Goal: Contribute content: Add original content to the website for others to see

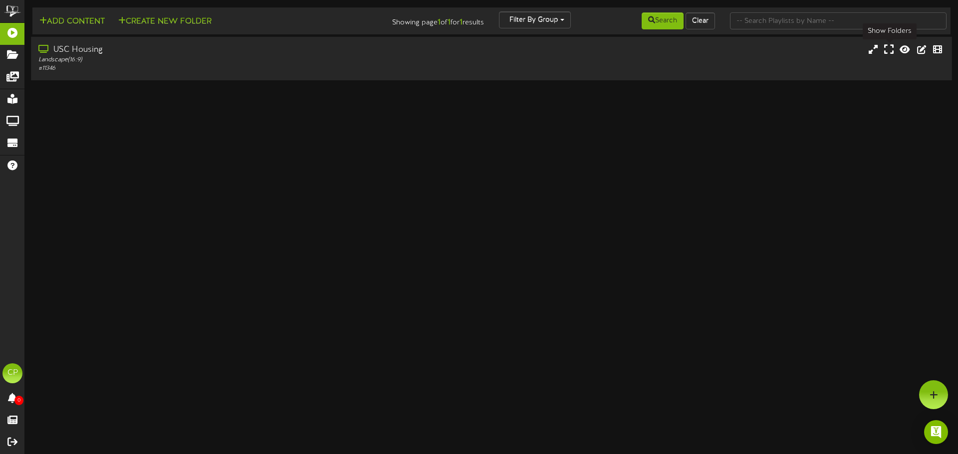
click at [892, 49] on icon at bounding box center [888, 49] width 9 height 11
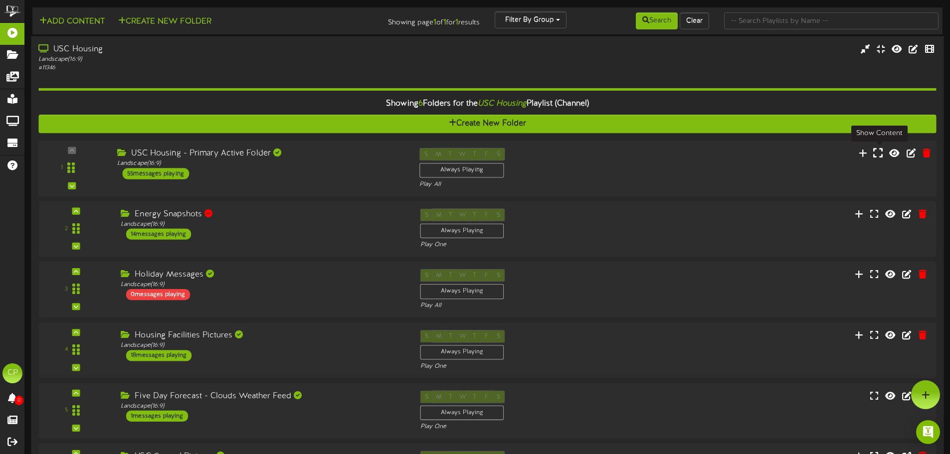
click at [877, 154] on icon at bounding box center [878, 152] width 9 height 11
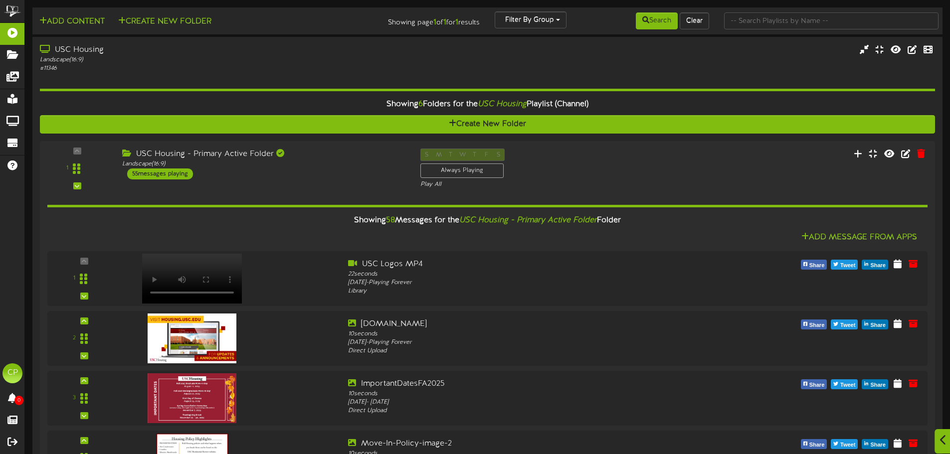
click at [944, 443] on icon at bounding box center [943, 440] width 6 height 11
click at [927, 394] on icon at bounding box center [926, 395] width 8 height 9
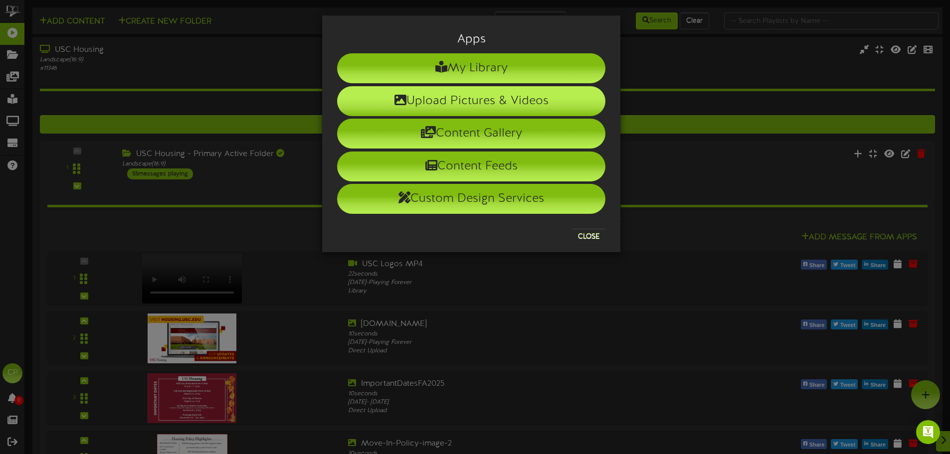
click at [474, 97] on li "Upload Pictures & Videos" at bounding box center [471, 101] width 268 height 30
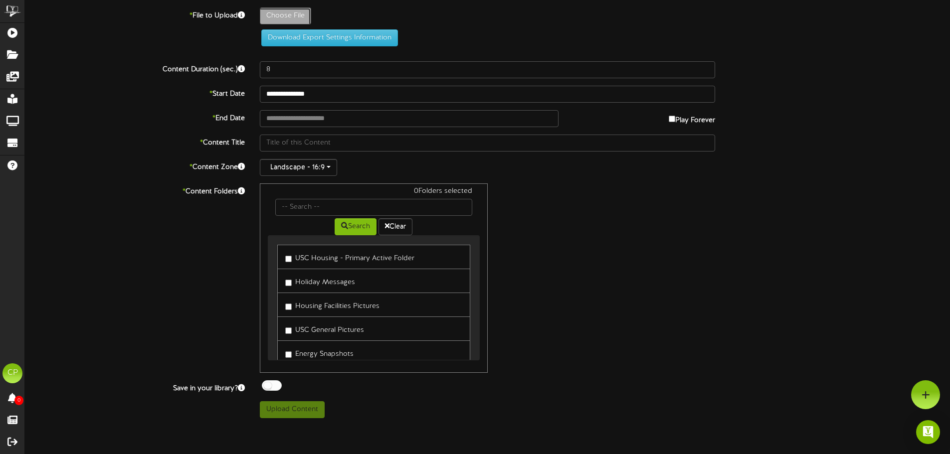
type input "**********"
type input "USCCU_ButtonHousing"
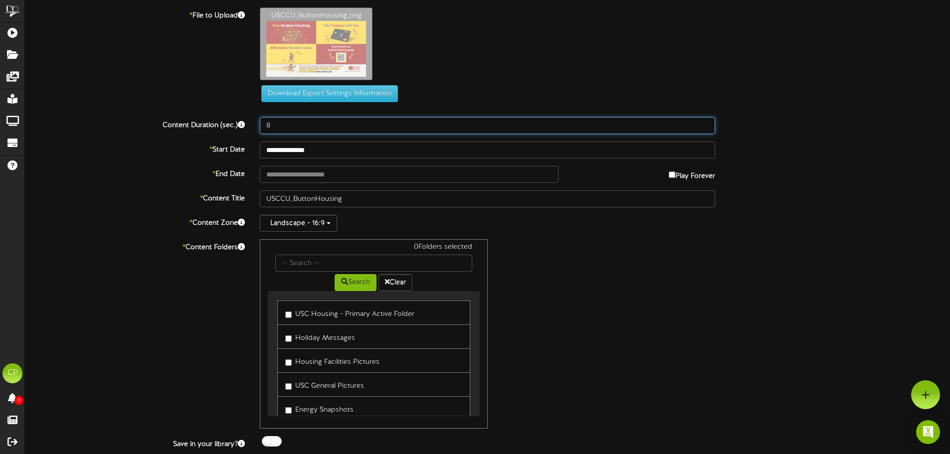
drag, startPoint x: 283, startPoint y: 124, endPoint x: 295, endPoint y: 123, distance: 12.0
click at [283, 124] on input "8" at bounding box center [487, 125] width 455 height 17
type input "10"
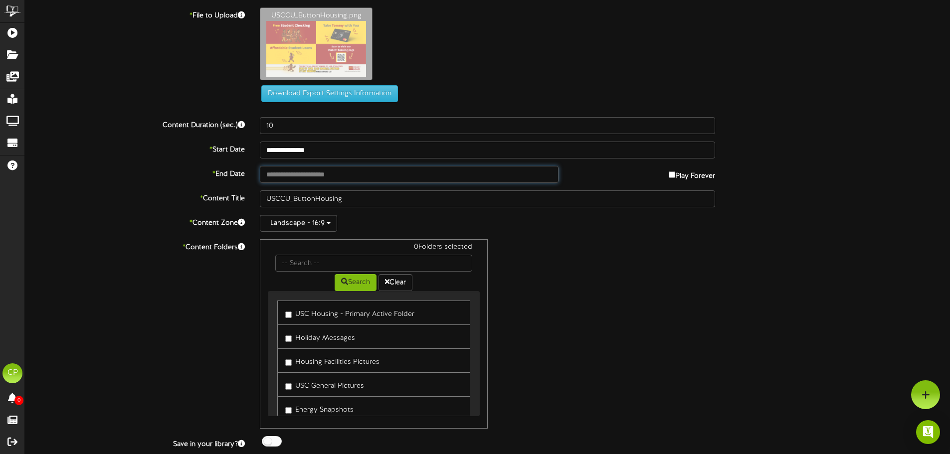
click at [522, 174] on input "text" at bounding box center [409, 174] width 298 height 17
type input "**********"
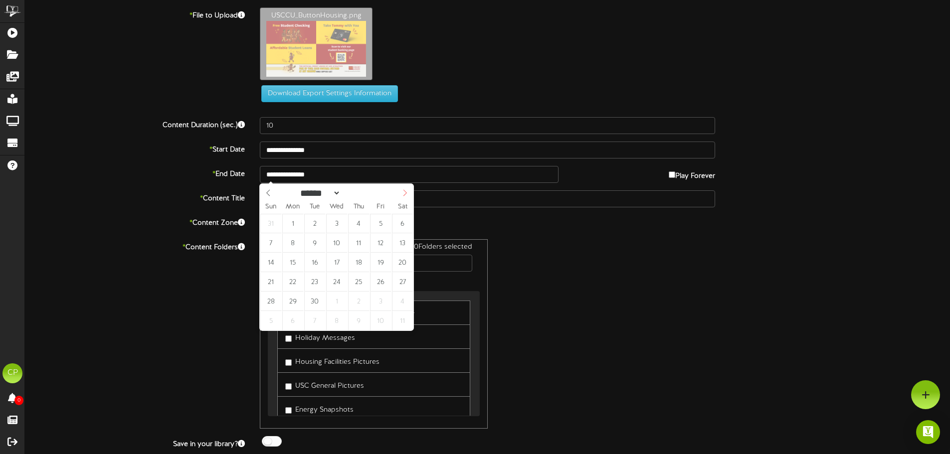
click at [405, 194] on icon at bounding box center [405, 193] width 7 height 7
select select "**"
click at [405, 194] on icon at bounding box center [405, 193] width 7 height 7
type input "**********"
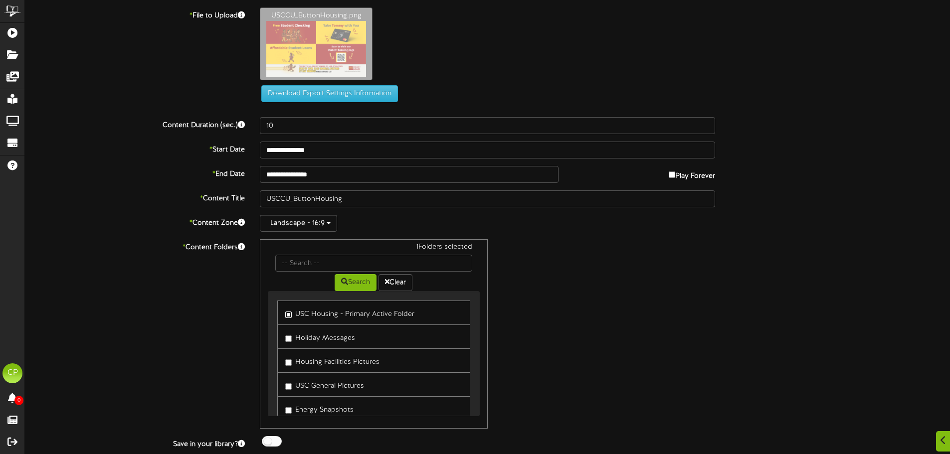
scroll to position [50, 0]
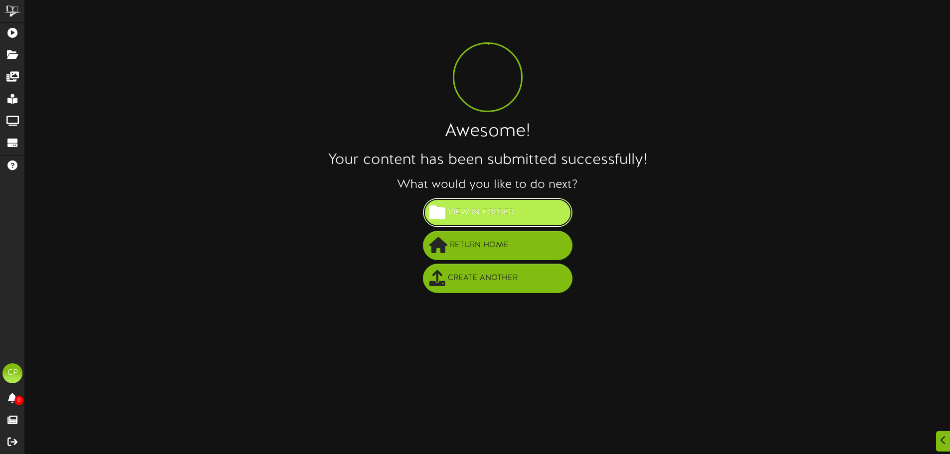
click at [479, 205] on span "View in Folder" at bounding box center [481, 213] width 71 height 16
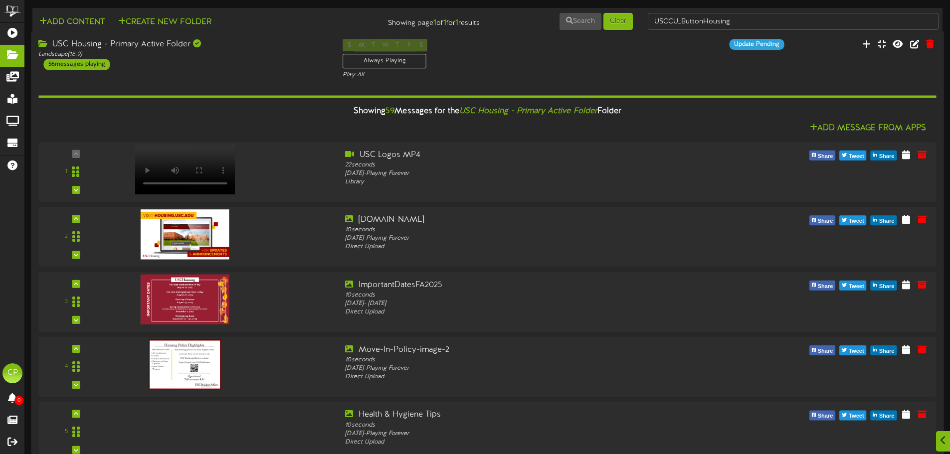
scroll to position [3537, 0]
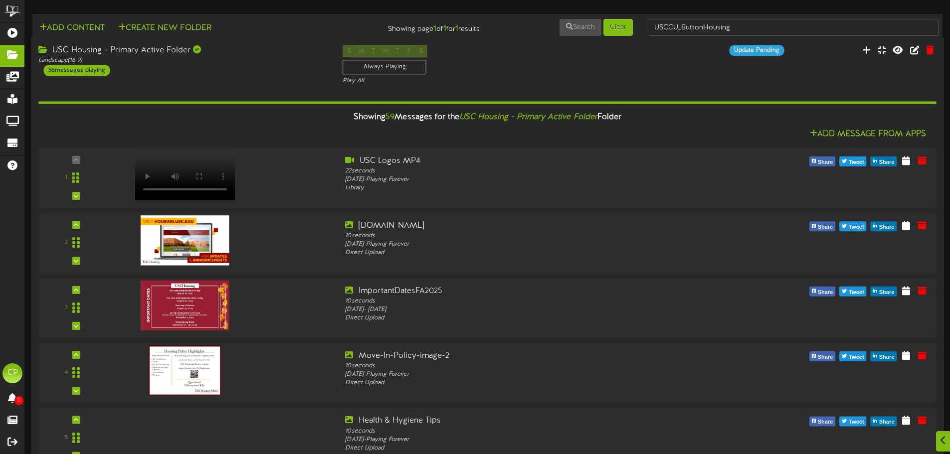
scroll to position [0, 0]
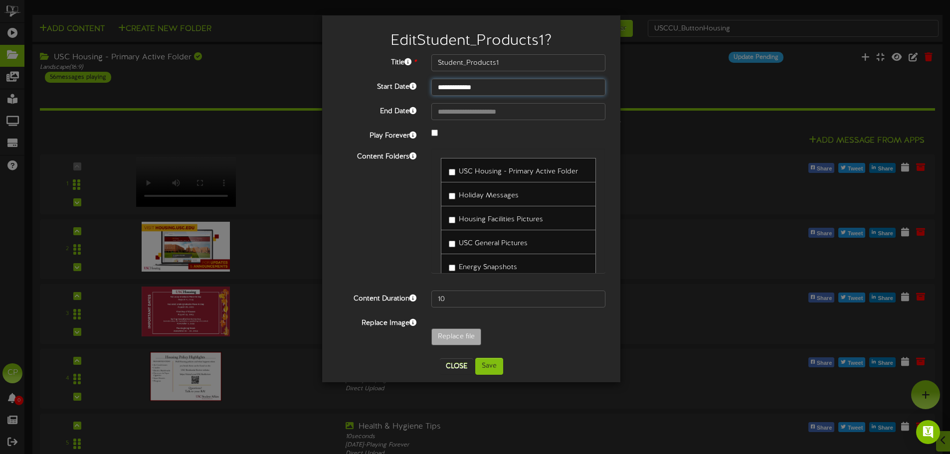
click at [510, 90] on input "**********" at bounding box center [519, 87] width 174 height 17
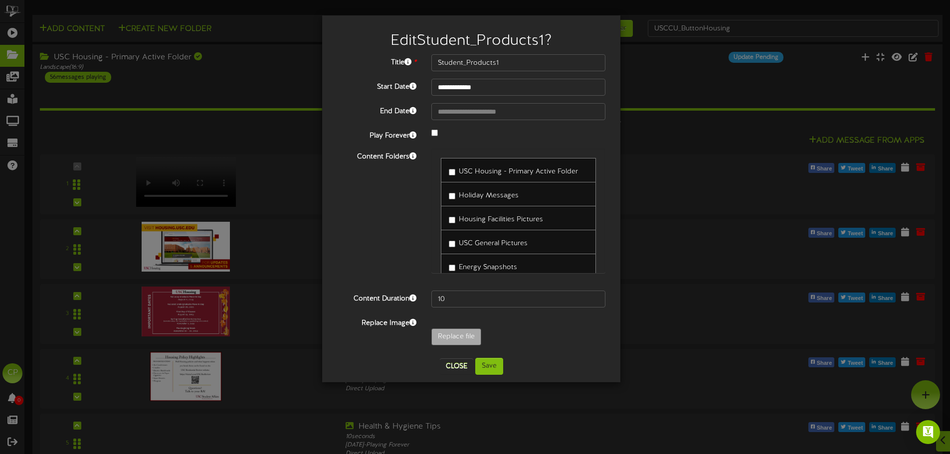
select select "**"
type input "**********"
click at [494, 367] on button "Save" at bounding box center [489, 366] width 28 height 17
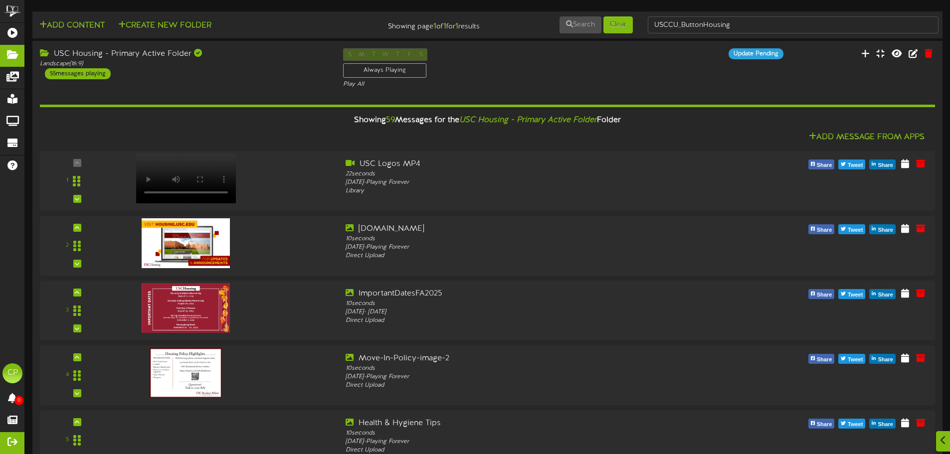
scroll to position [0, 0]
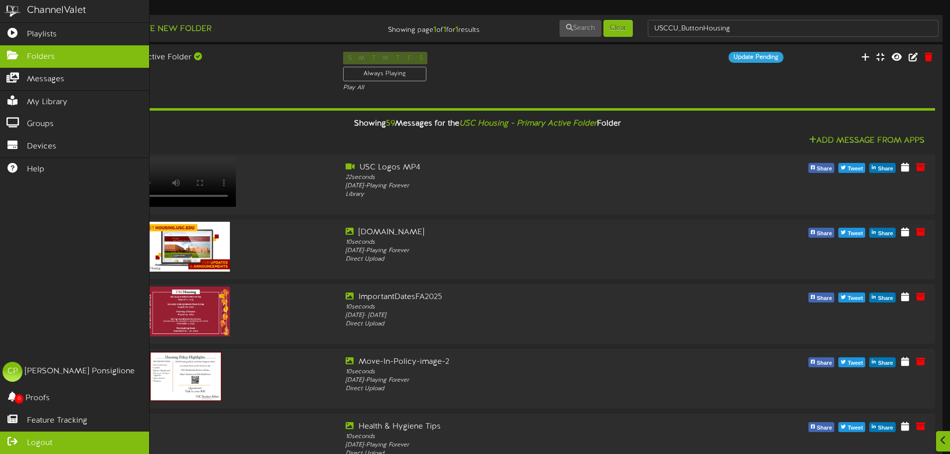
click at [46, 440] on span "Logout" at bounding box center [39, 443] width 25 height 11
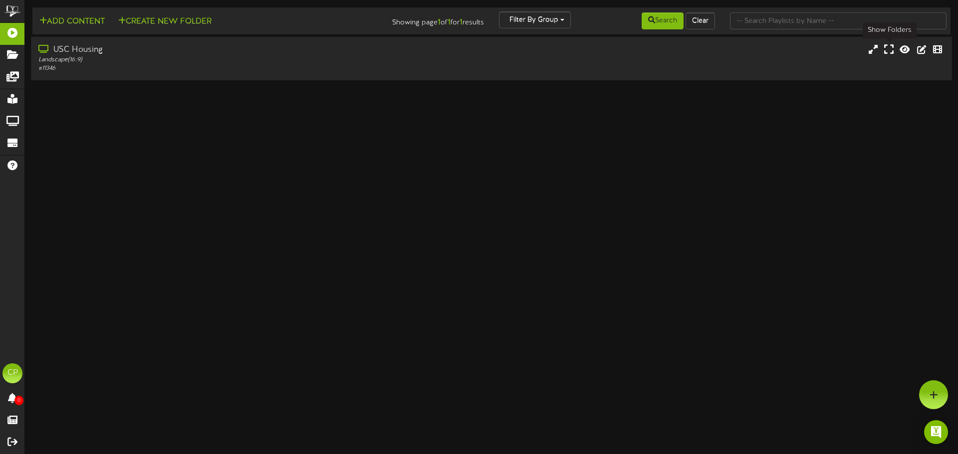
click at [892, 54] on icon at bounding box center [888, 49] width 9 height 11
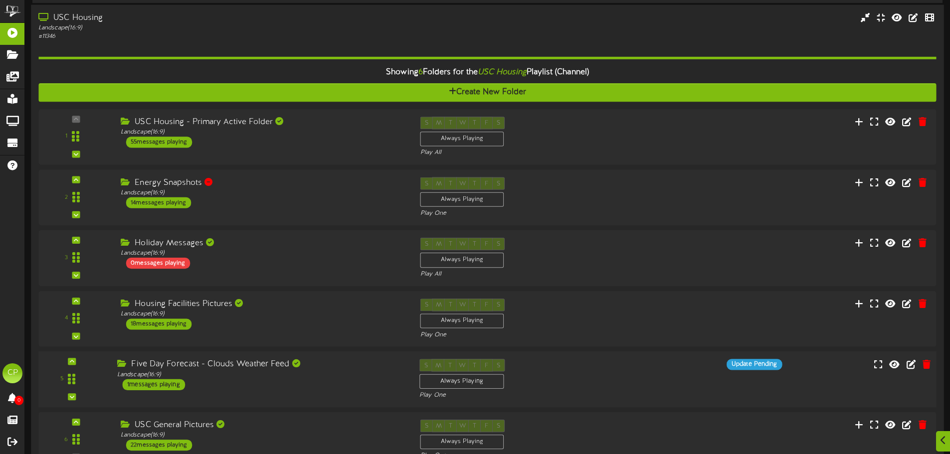
scroll to position [60, 0]
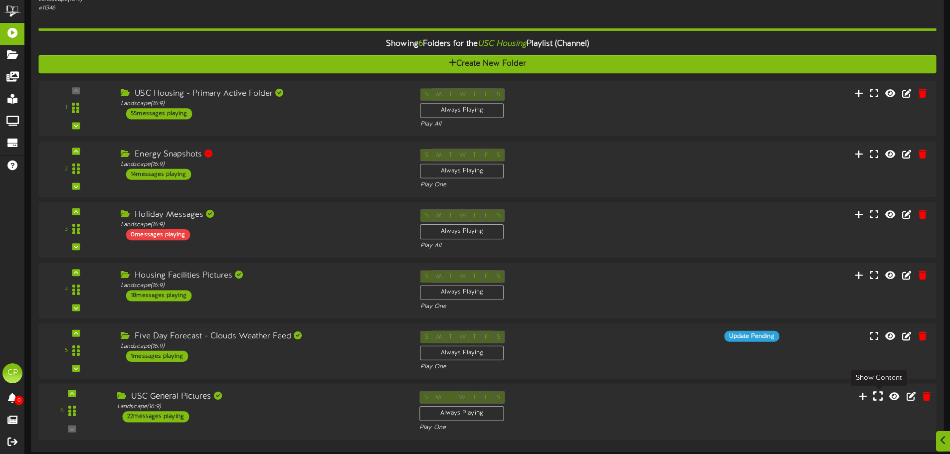
click at [881, 399] on icon at bounding box center [878, 396] width 9 height 11
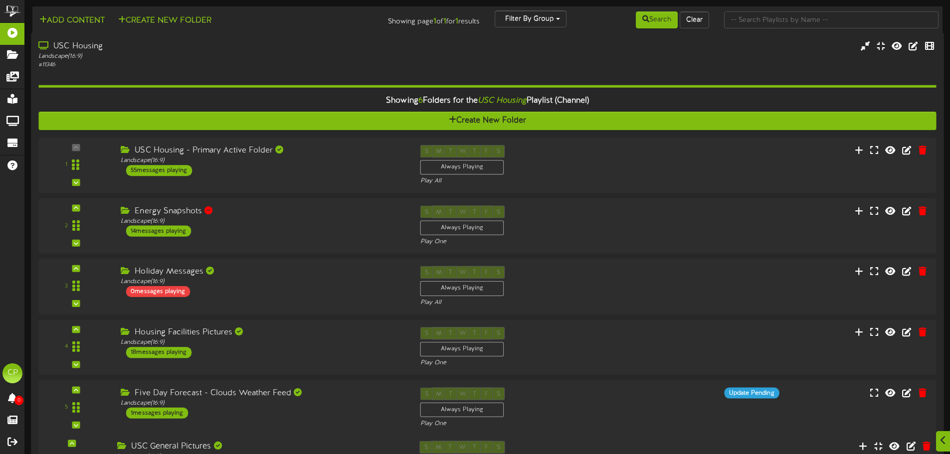
scroll to position [506, 0]
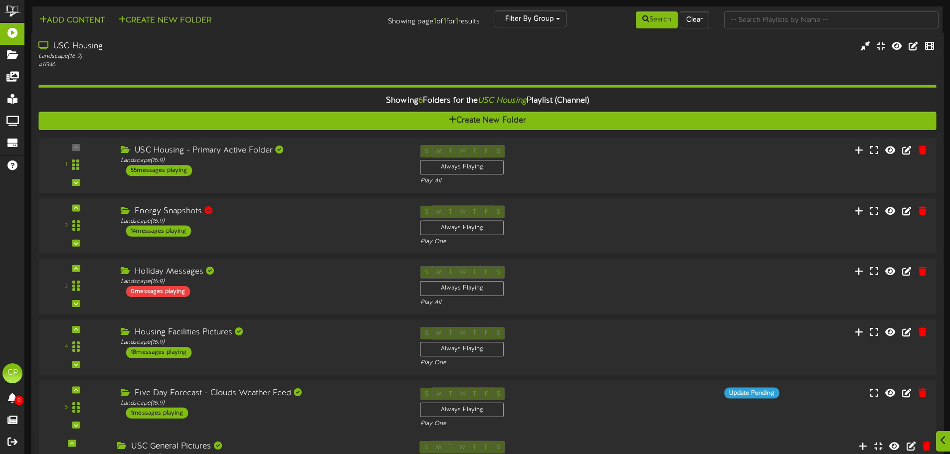
scroll to position [656, 0]
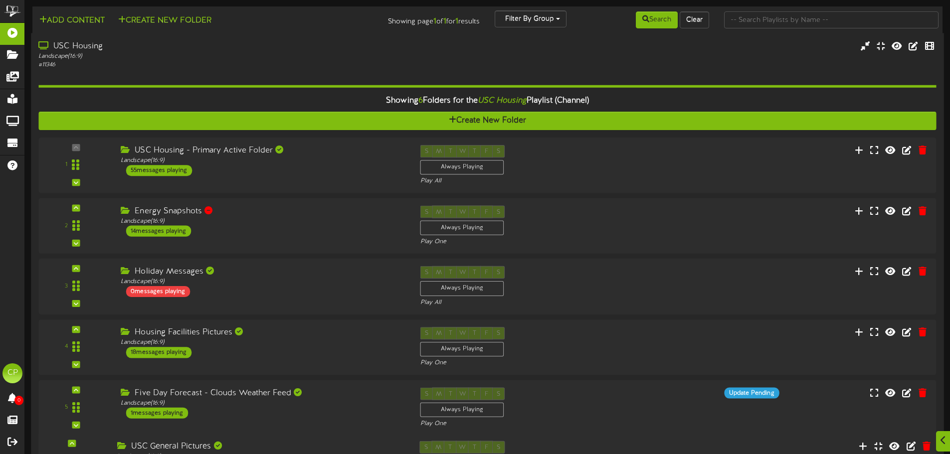
scroll to position [1305, 0]
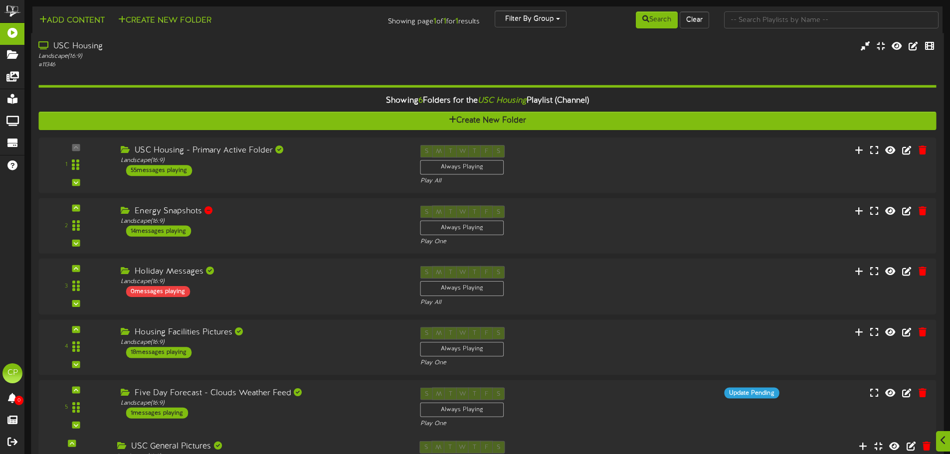
scroll to position [690, 0]
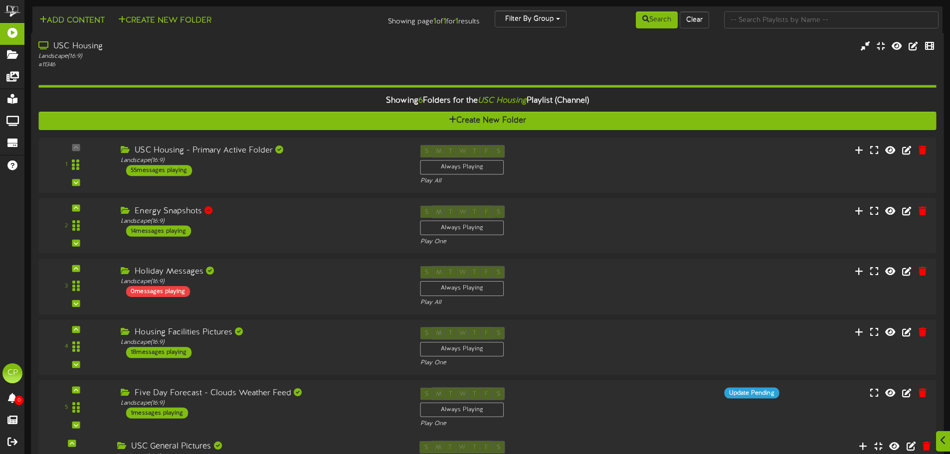
scroll to position [1189, 0]
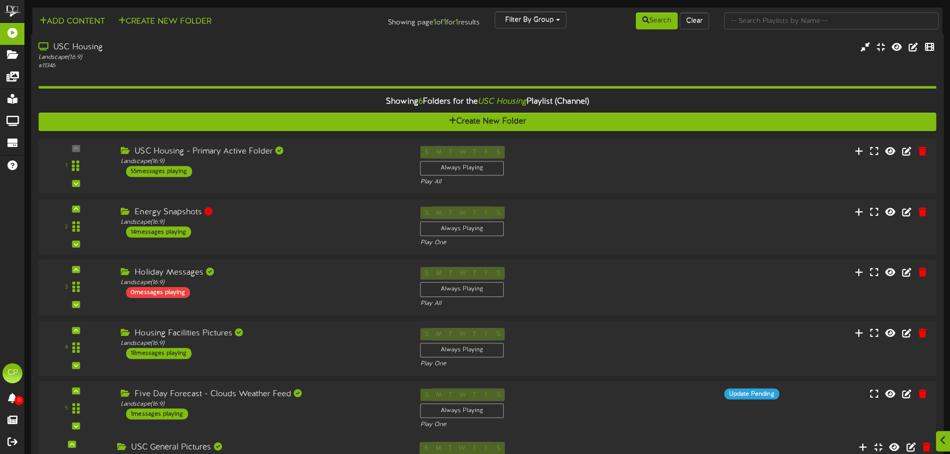
scroll to position [441, 0]
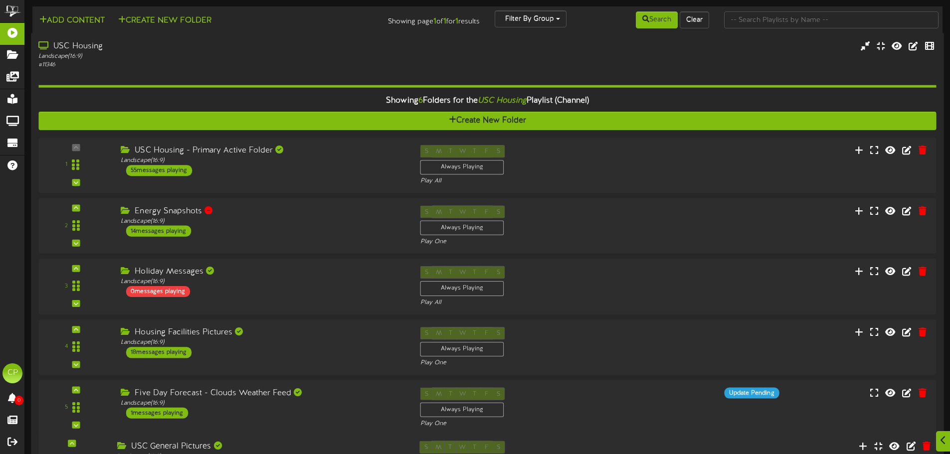
scroll to position [541, 0]
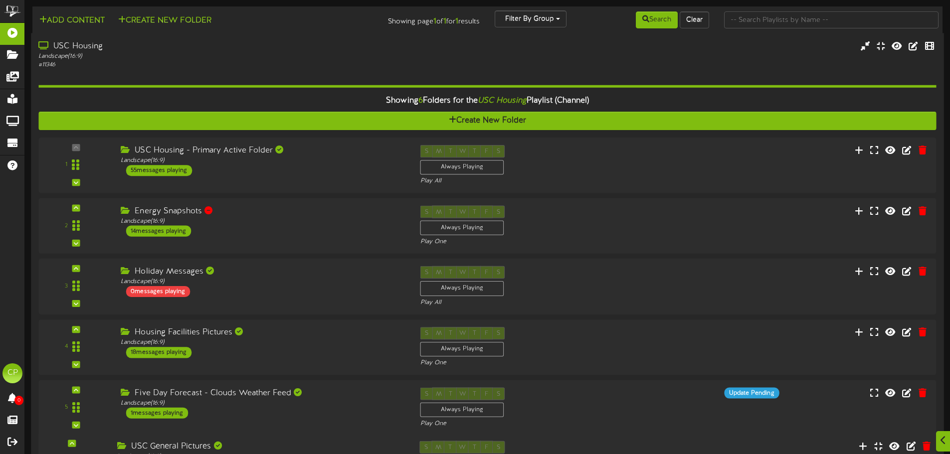
scroll to position [840, 0]
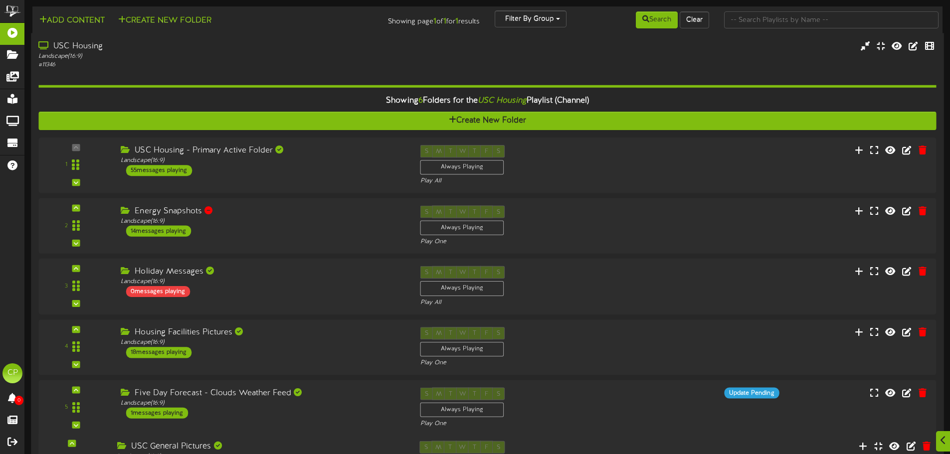
scroll to position [990, 0]
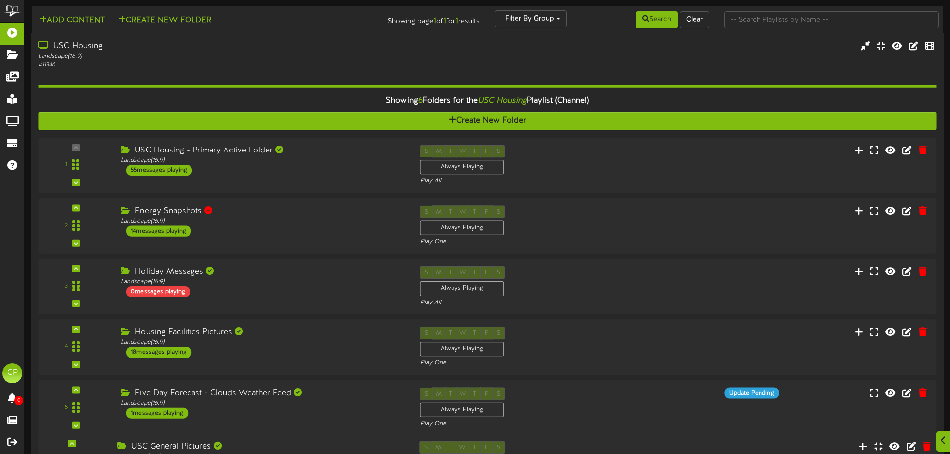
scroll to position [1439, 0]
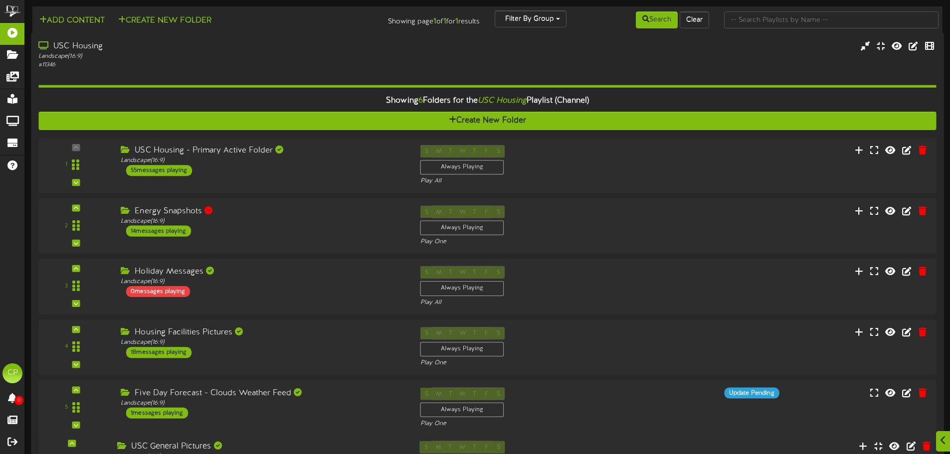
scroll to position [680, 0]
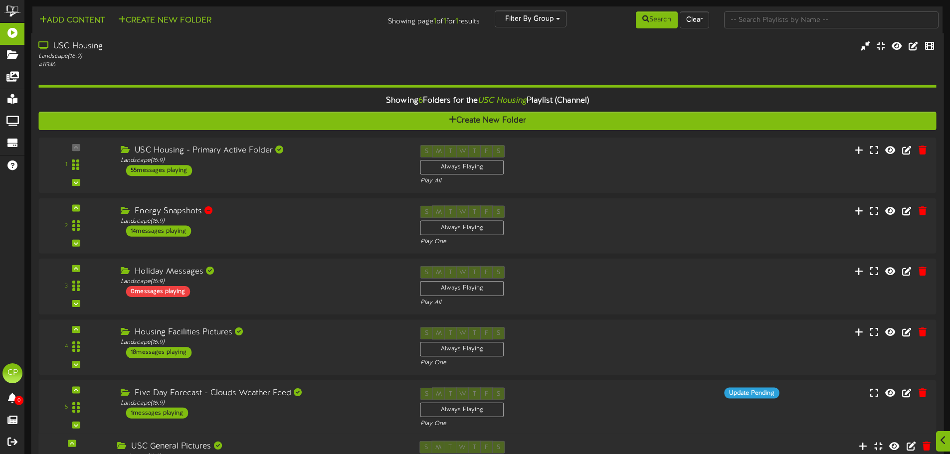
scroll to position [1218, 0]
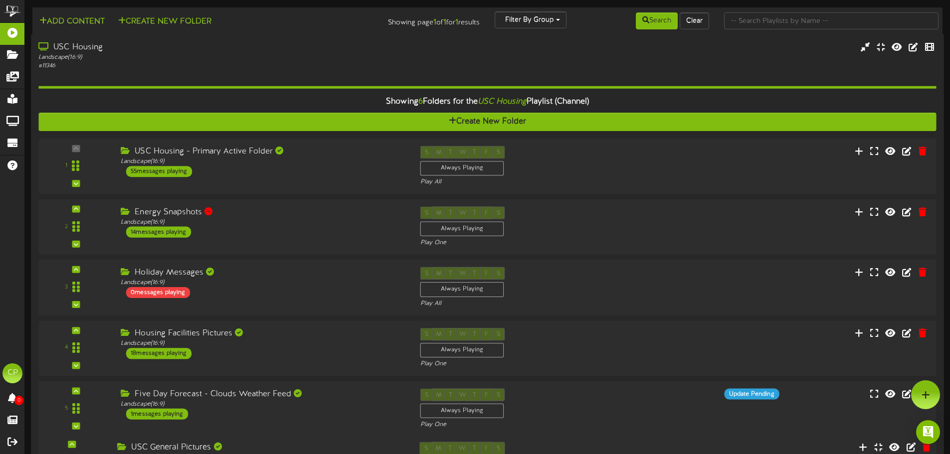
scroll to position [491, 0]
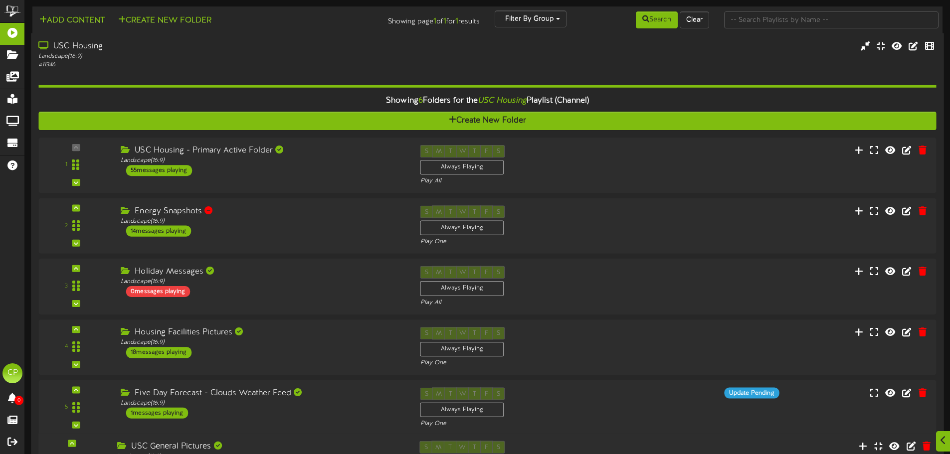
scroll to position [690, 0]
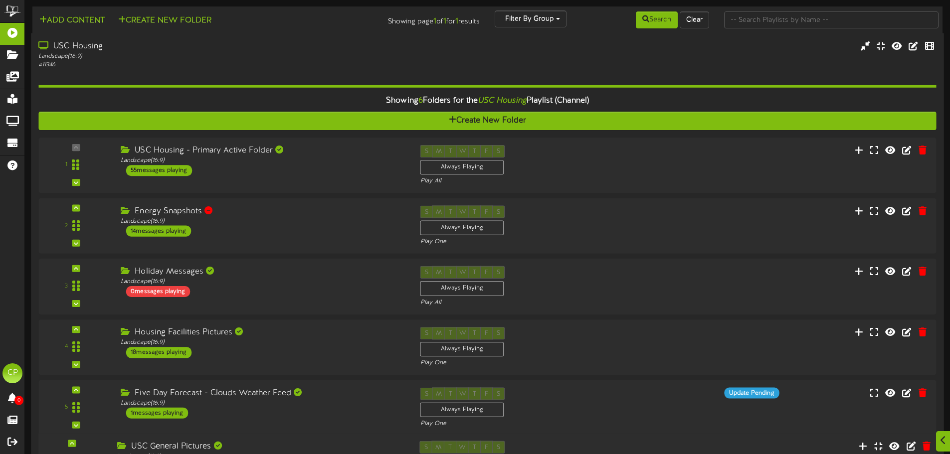
scroll to position [1189, 0]
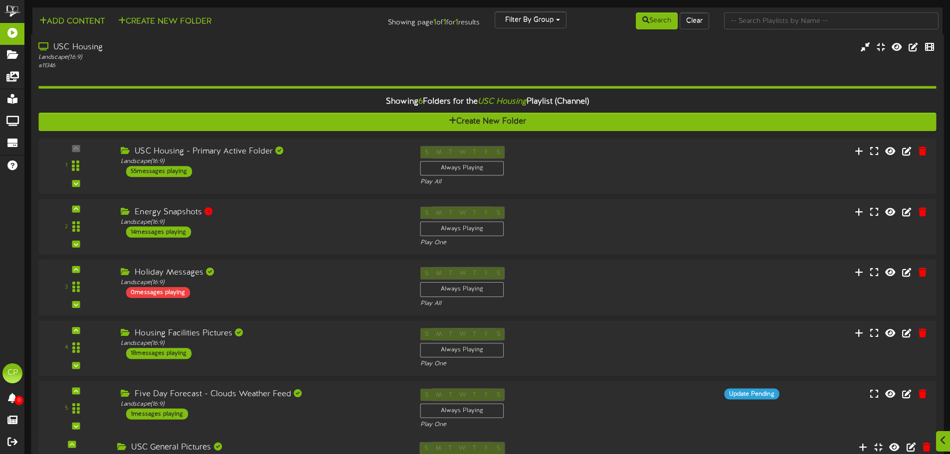
scroll to position [0, 0]
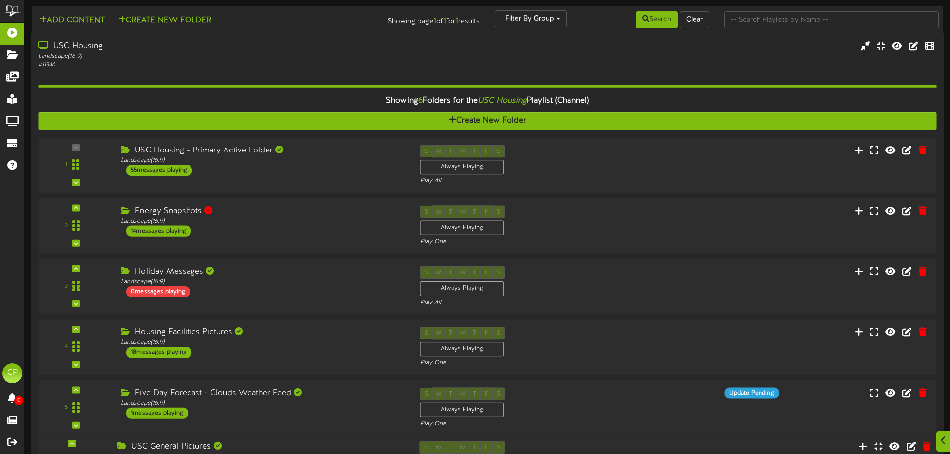
scroll to position [790, 0]
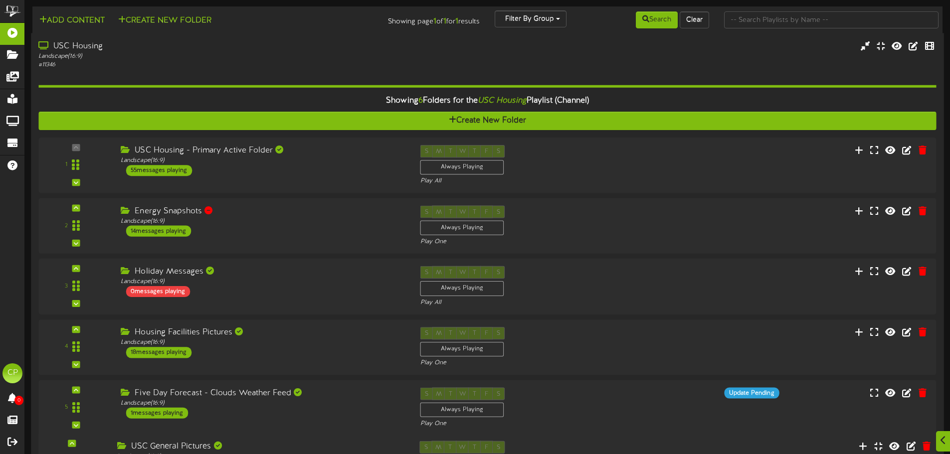
scroll to position [890, 0]
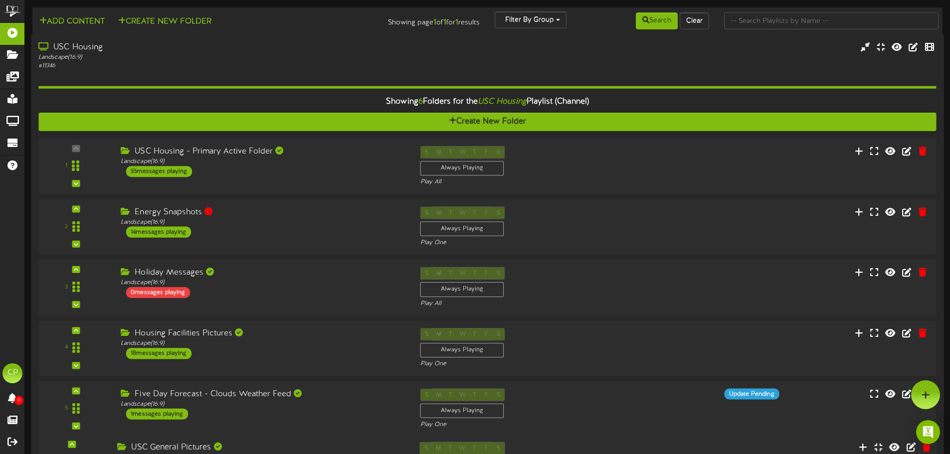
scroll to position [291, 0]
click at [874, 442] on icon at bounding box center [878, 447] width 9 height 11
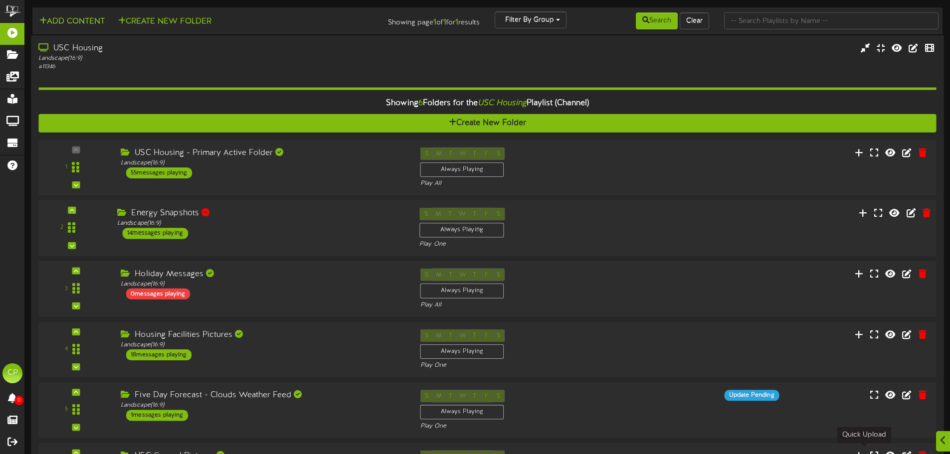
scroll to position [60, 0]
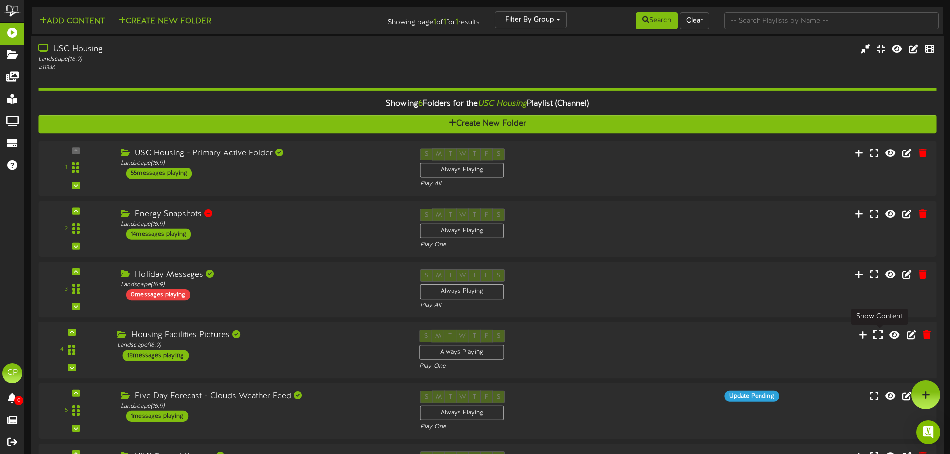
click at [875, 329] on icon at bounding box center [878, 334] width 9 height 11
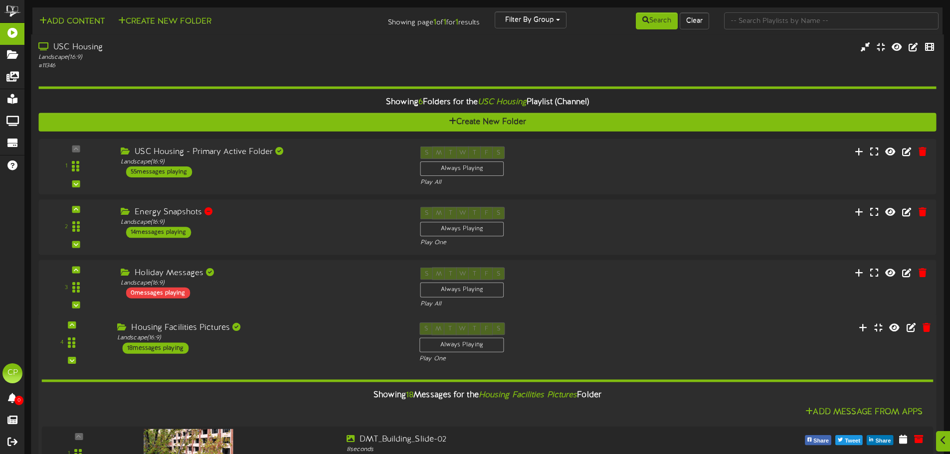
scroll to position [357, 0]
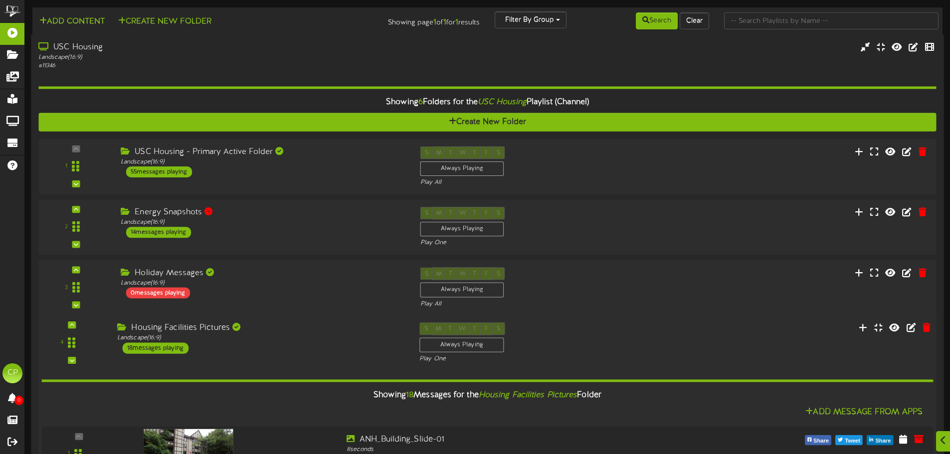
scroll to position [756, 0]
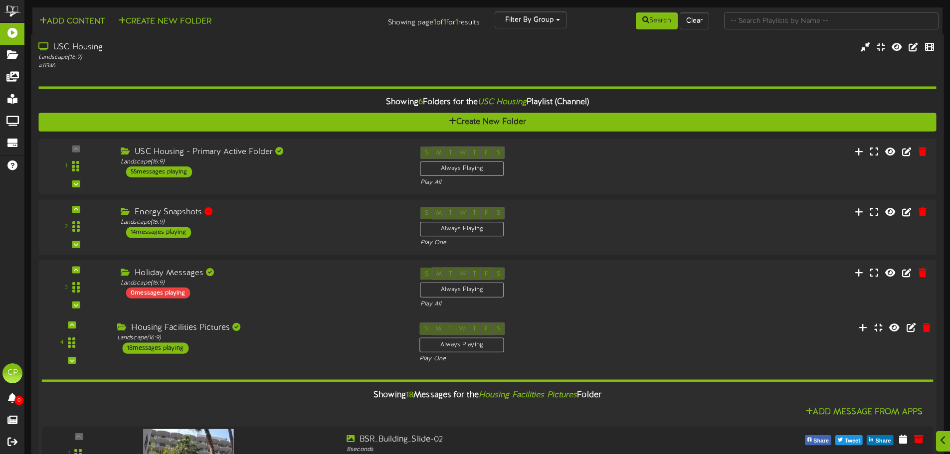
scroll to position [407, 0]
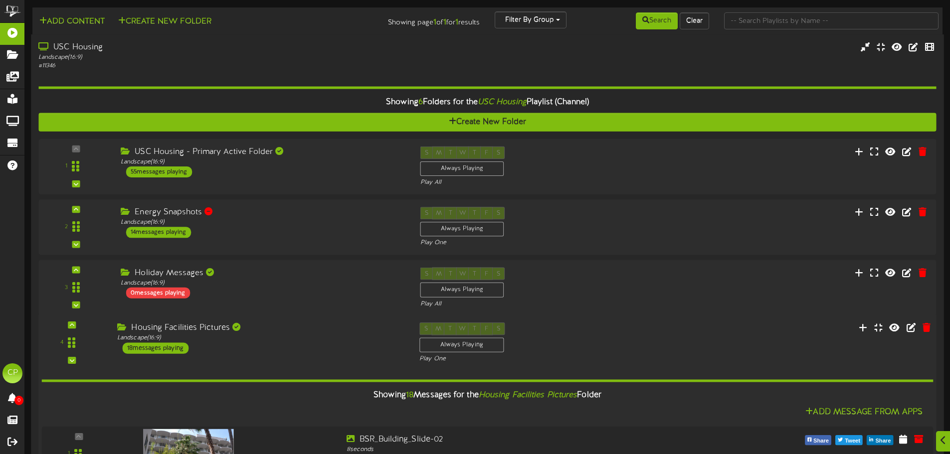
scroll to position [706, 0]
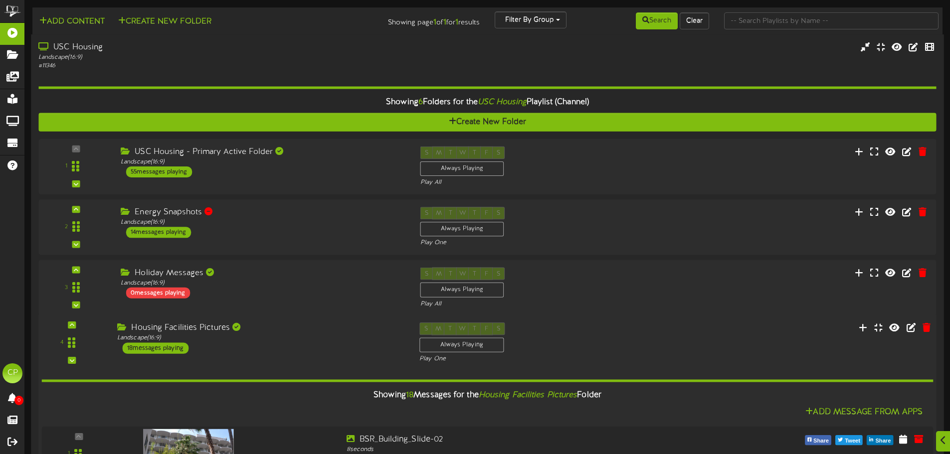
scroll to position [856, 0]
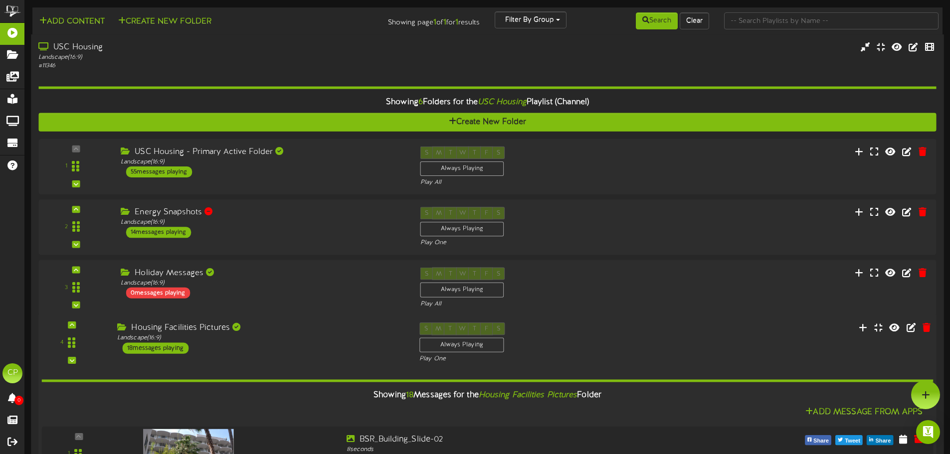
scroll to position [257, 0]
click at [878, 322] on icon at bounding box center [878, 327] width 9 height 11
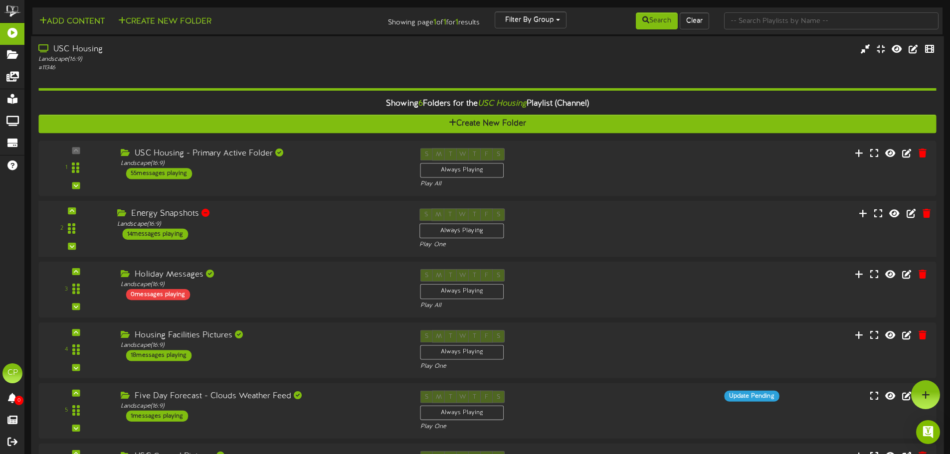
scroll to position [0, 0]
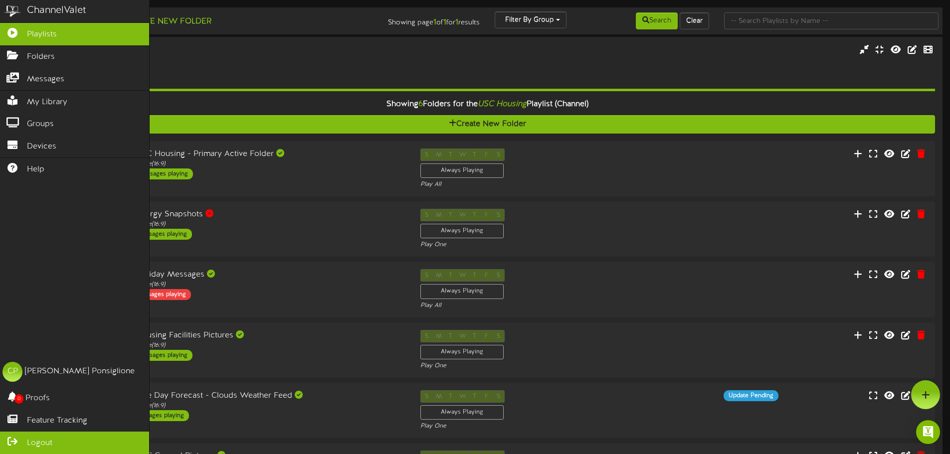
click at [35, 445] on span "Logout" at bounding box center [39, 443] width 25 height 11
